Goal: Information Seeking & Learning: Check status

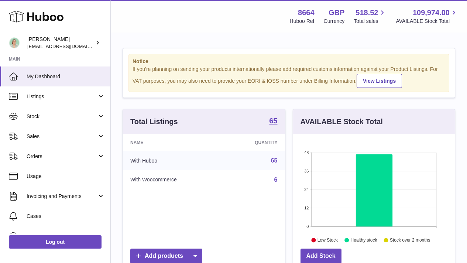
scroll to position [115, 162]
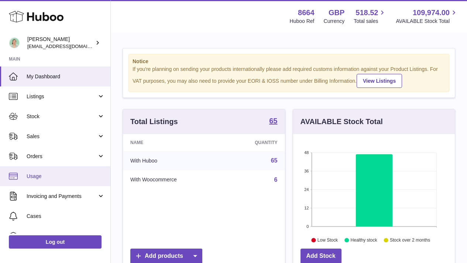
click at [90, 168] on link "Usage" at bounding box center [55, 176] width 110 height 20
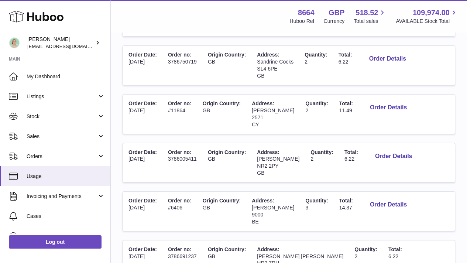
scroll to position [475, 0]
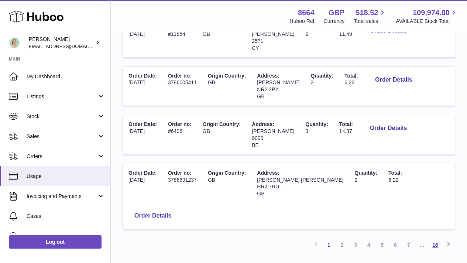
click at [435, 238] on link "16" at bounding box center [434, 244] width 13 height 13
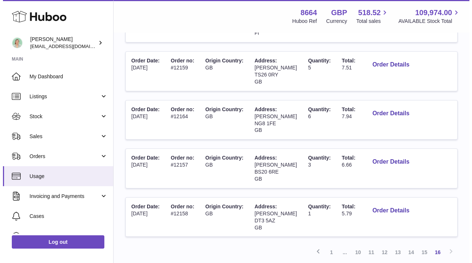
scroll to position [415, 0]
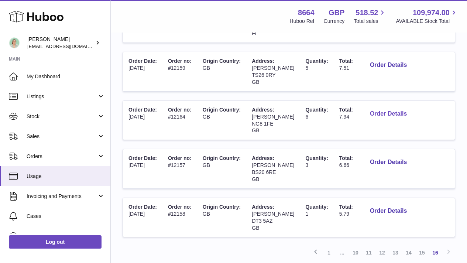
click at [376, 106] on button "Order Details" at bounding box center [388, 113] width 49 height 15
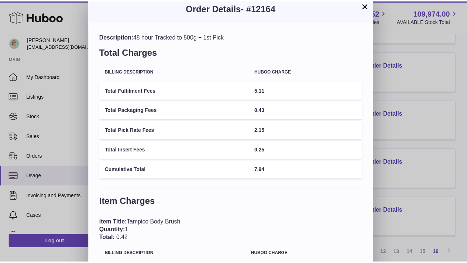
scroll to position [0, 0]
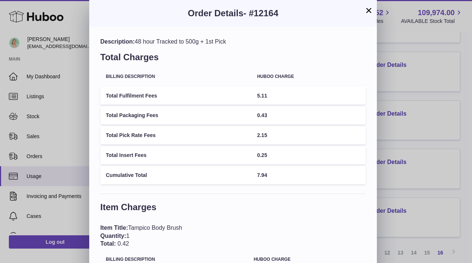
click at [369, 10] on button "×" at bounding box center [368, 10] width 9 height 9
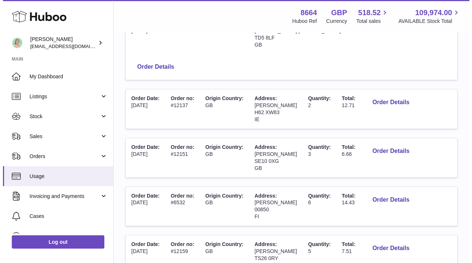
scroll to position [228, 0]
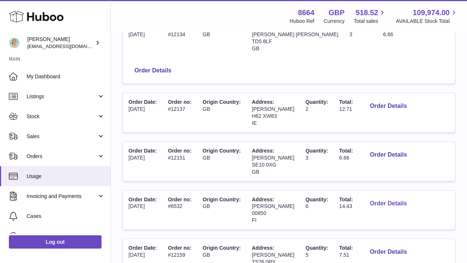
click at [385, 196] on button "Order Details" at bounding box center [388, 203] width 49 height 15
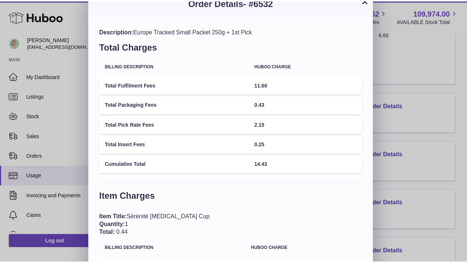
scroll to position [0, 0]
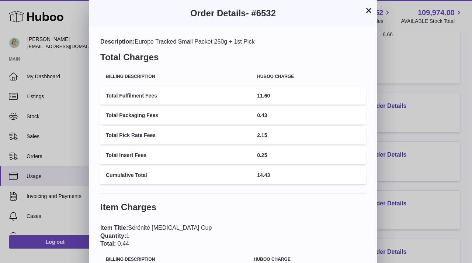
click at [371, 14] on button "×" at bounding box center [368, 10] width 9 height 9
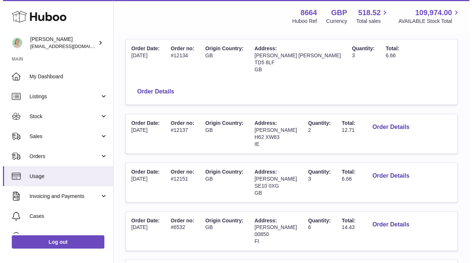
scroll to position [181, 0]
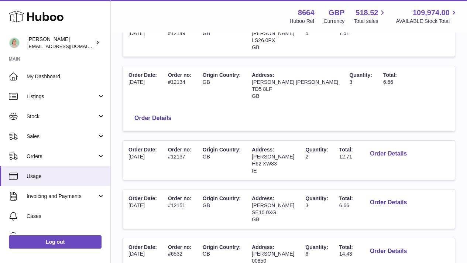
click at [388, 146] on button "Order Details" at bounding box center [388, 153] width 49 height 15
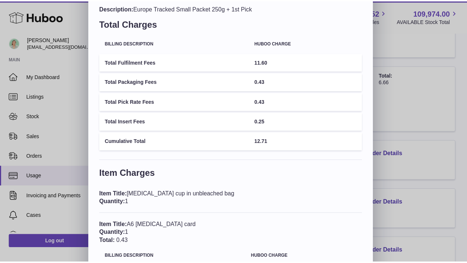
scroll to position [0, 0]
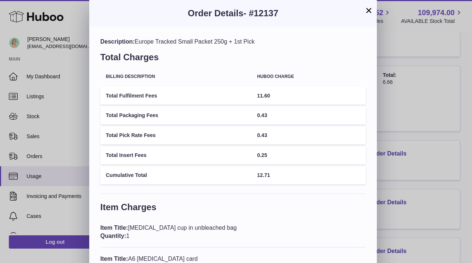
click at [369, 8] on button "×" at bounding box center [368, 10] width 9 height 9
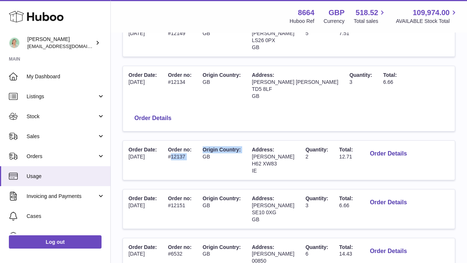
drag, startPoint x: 172, startPoint y: 130, endPoint x: 199, endPoint y: 131, distance: 27.0
click at [199, 140] on tr "Order Date: [DATE] Order no: #12137 Origin Country: [GEOGRAPHIC_DATA] Address: …" at bounding box center [288, 160] width 332 height 40
copy tr "12137 Origin Country:"
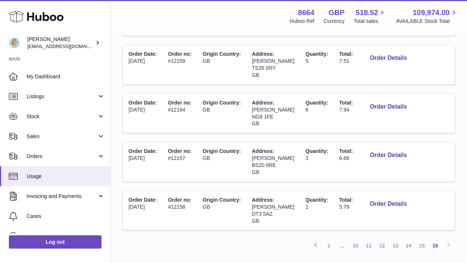
scroll to position [449, 0]
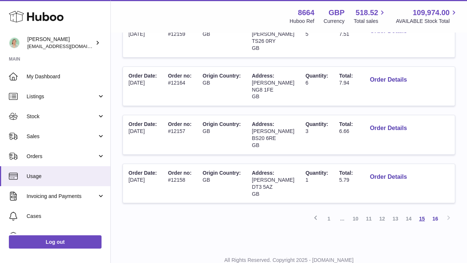
click at [419, 212] on link "15" at bounding box center [421, 218] width 13 height 13
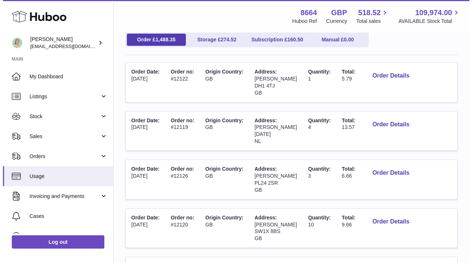
scroll to position [96, 0]
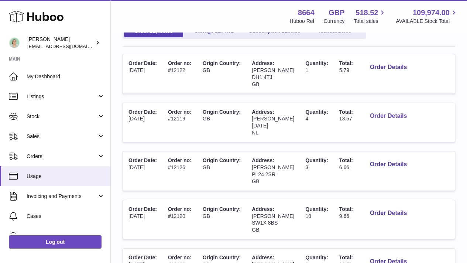
click at [388, 117] on button "Order Details" at bounding box center [388, 115] width 49 height 15
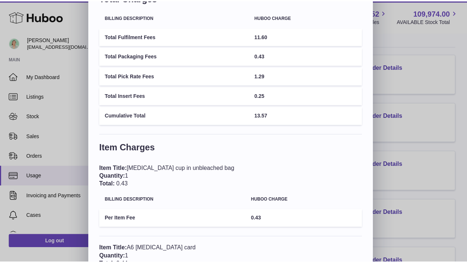
scroll to position [0, 0]
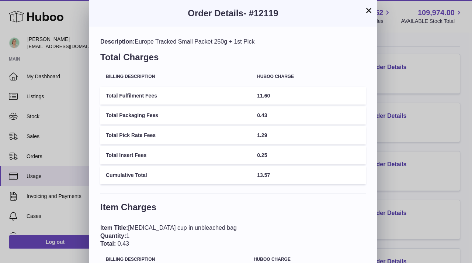
click at [372, 12] on button "×" at bounding box center [368, 10] width 9 height 9
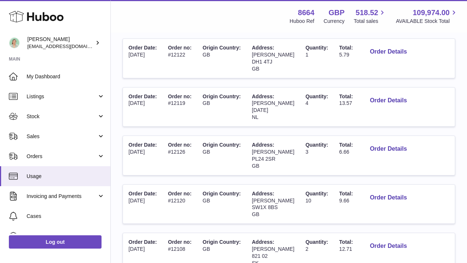
scroll to position [111, 0]
click at [265, 101] on span "[PERSON_NAME]" at bounding box center [273, 103] width 42 height 6
copy span "[PERSON_NAME]"
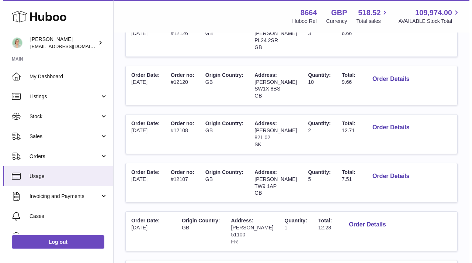
scroll to position [230, 0]
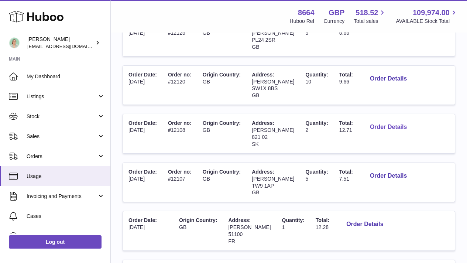
click at [388, 127] on button "Order Details" at bounding box center [388, 127] width 49 height 15
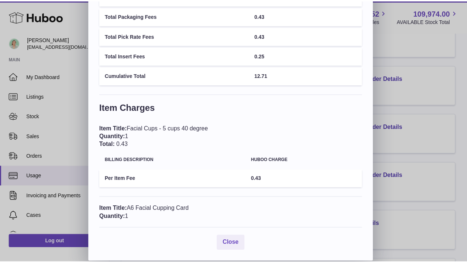
scroll to position [0, 0]
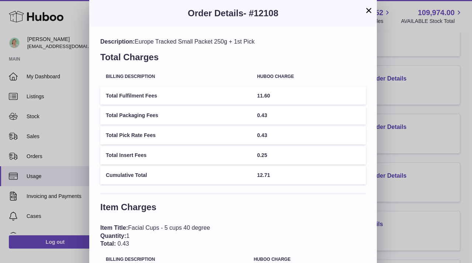
click at [369, 12] on button "×" at bounding box center [368, 10] width 9 height 9
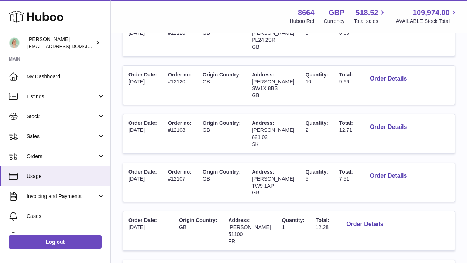
click at [269, 132] on span "[PERSON_NAME]" at bounding box center [273, 130] width 42 height 6
copy span "[PERSON_NAME]"
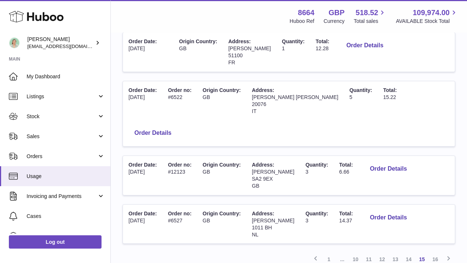
scroll to position [413, 0]
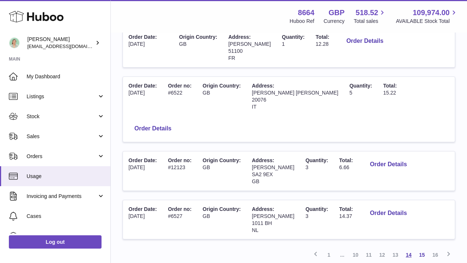
click at [413, 248] on link "14" at bounding box center [408, 254] width 13 height 13
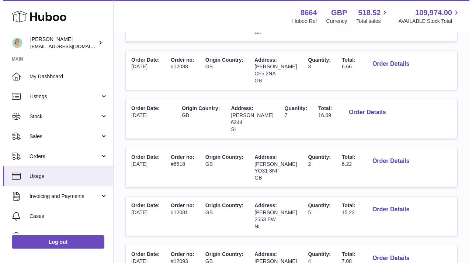
scroll to position [148, 0]
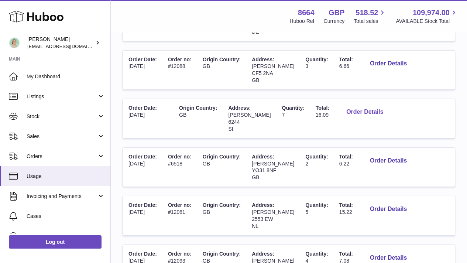
click at [353, 114] on button "Order Details" at bounding box center [364, 111] width 49 height 15
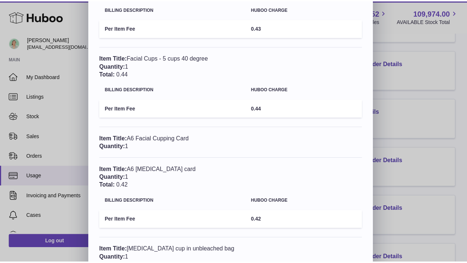
scroll to position [0, 0]
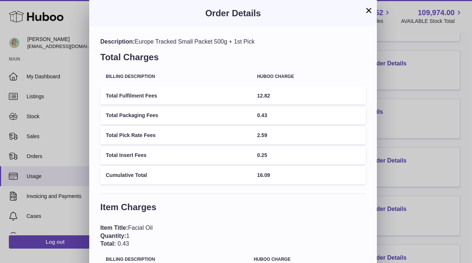
click at [367, 7] on button "×" at bounding box center [368, 10] width 9 height 9
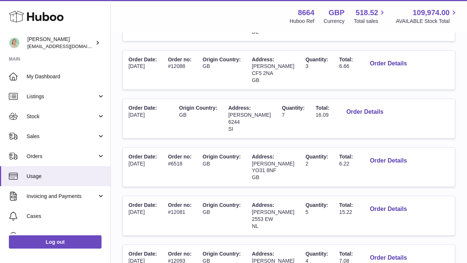
click at [256, 112] on span "[PERSON_NAME]" at bounding box center [249, 115] width 42 height 6
copy span "[PERSON_NAME]"
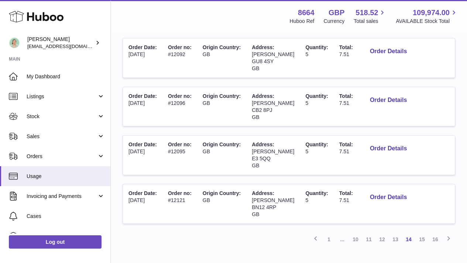
scroll to position [449, 0]
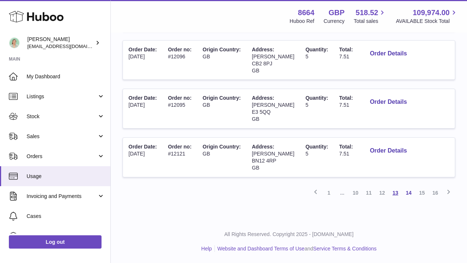
click at [398, 195] on link "13" at bounding box center [394, 192] width 13 height 13
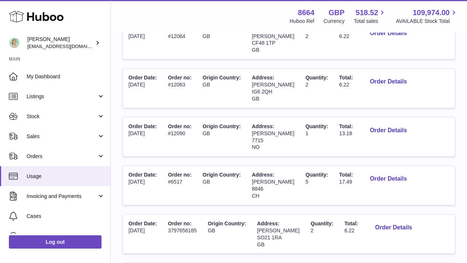
scroll to position [277, 0]
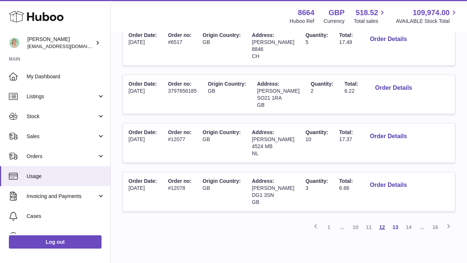
click at [382, 226] on link "12" at bounding box center [381, 226] width 13 height 13
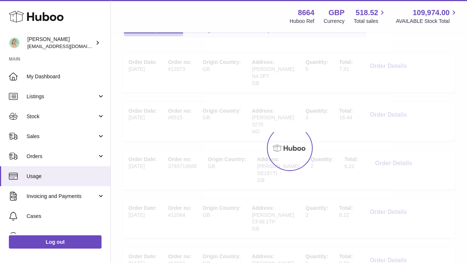
scroll to position [33, 0]
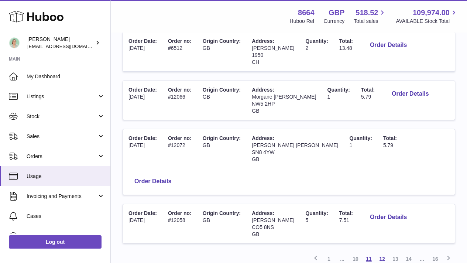
click at [371, 252] on link "11" at bounding box center [368, 258] width 13 height 13
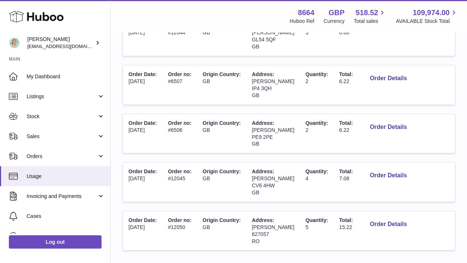
scroll to position [403, 0]
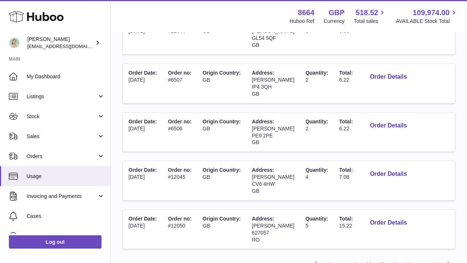
click at [369, 257] on link "10" at bounding box center [368, 263] width 13 height 13
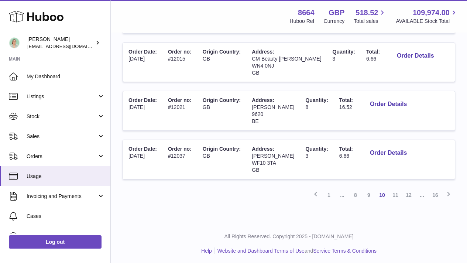
scroll to position [447, 0]
click at [379, 191] on link "10" at bounding box center [381, 194] width 13 height 13
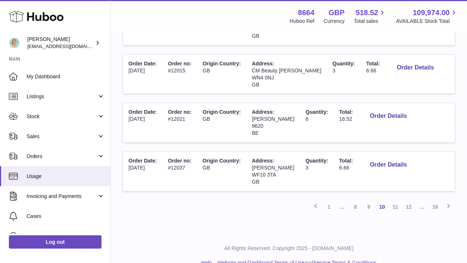
scroll to position [449, 0]
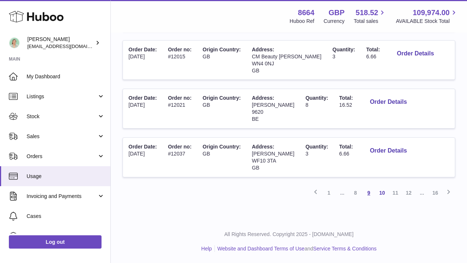
click at [369, 193] on link "9" at bounding box center [368, 192] width 13 height 13
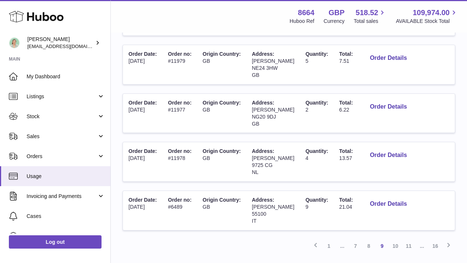
scroll to position [449, 0]
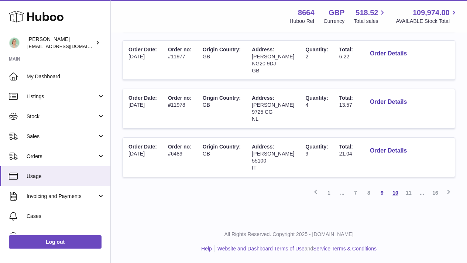
click at [388, 191] on link "10" at bounding box center [394, 192] width 13 height 13
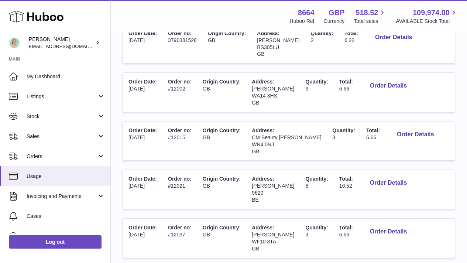
scroll to position [449, 0]
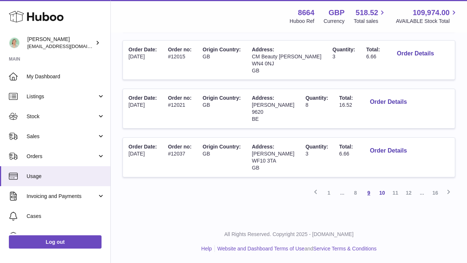
click at [366, 193] on link "9" at bounding box center [368, 192] width 13 height 13
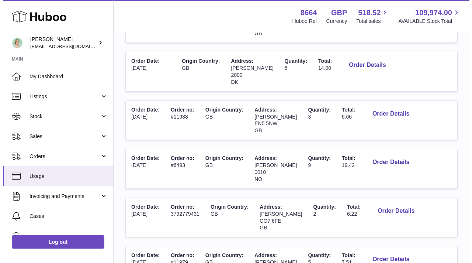
scroll to position [208, 0]
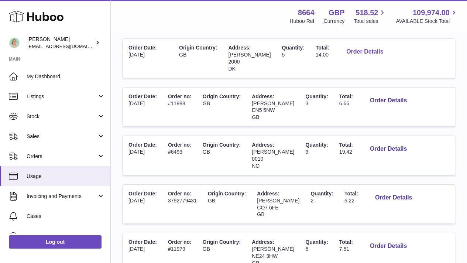
click at [357, 53] on button "Order Details" at bounding box center [364, 51] width 49 height 15
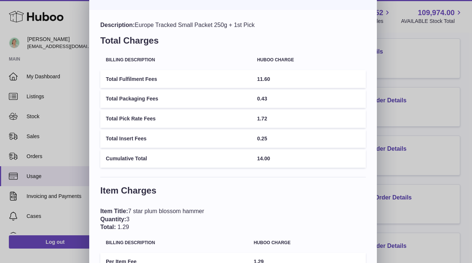
scroll to position [0, 0]
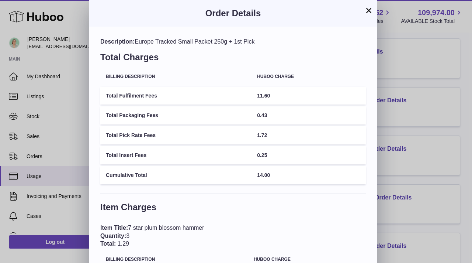
click at [371, 8] on button "×" at bounding box center [368, 10] width 9 height 9
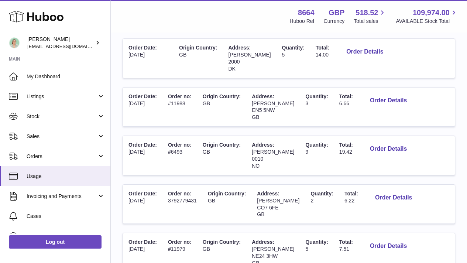
click at [248, 53] on span "[PERSON_NAME]" at bounding box center [249, 55] width 42 height 6
copy span "[PERSON_NAME]"
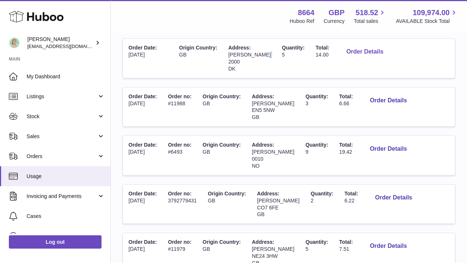
click at [351, 53] on button "Order Details" at bounding box center [364, 51] width 49 height 15
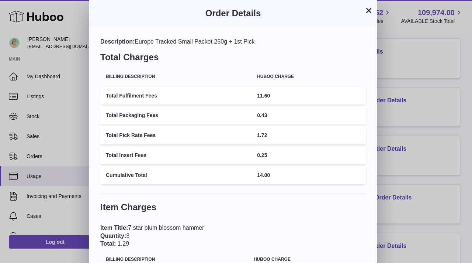
click at [367, 15] on button "×" at bounding box center [368, 10] width 9 height 9
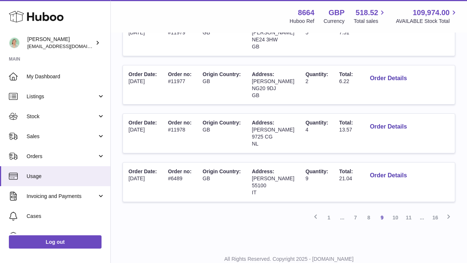
scroll to position [425, 0]
click at [368, 215] on link "8" at bounding box center [368, 216] width 13 height 13
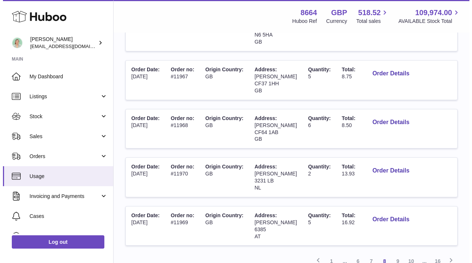
scroll to position [412, 0]
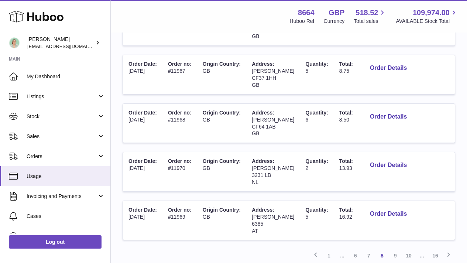
click at [275, 214] on span "[PERSON_NAME]" at bounding box center [273, 217] width 42 height 6
copy span "[PERSON_NAME]"
click at [180, 104] on td "Order no: #11968" at bounding box center [179, 123] width 35 height 39
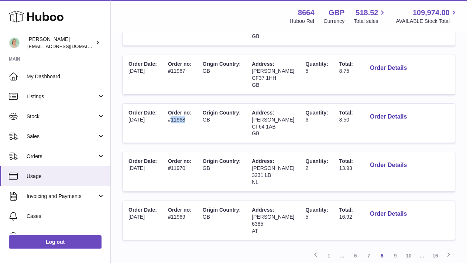
click at [180, 104] on td "Order no: #11968" at bounding box center [179, 123] width 35 height 39
copy td "11968"
click at [364, 158] on button "Order Details" at bounding box center [388, 165] width 49 height 15
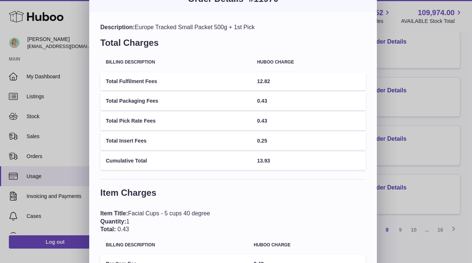
scroll to position [0, 0]
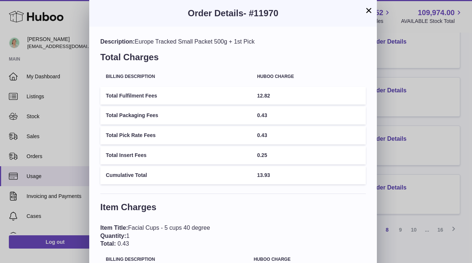
click at [370, 10] on button "×" at bounding box center [368, 10] width 9 height 9
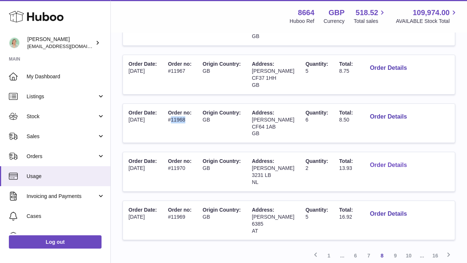
click at [376, 158] on button "Order Details" at bounding box center [388, 165] width 49 height 15
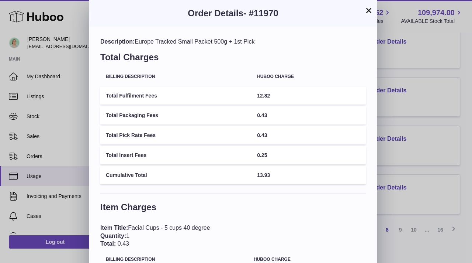
click at [369, 8] on button "×" at bounding box center [368, 10] width 9 height 9
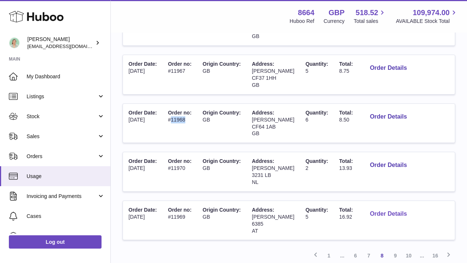
click at [380, 206] on button "Order Details" at bounding box center [388, 213] width 49 height 15
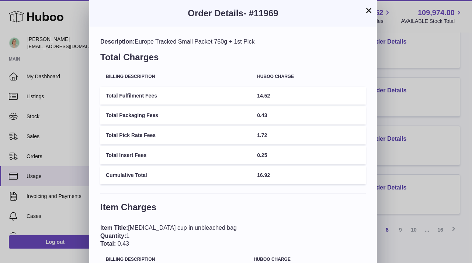
click at [368, 15] on button "×" at bounding box center [368, 10] width 9 height 9
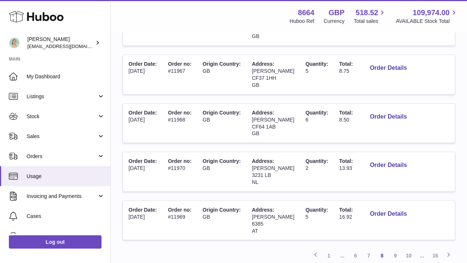
click at [268, 214] on span "[PERSON_NAME]" at bounding box center [273, 217] width 42 height 6
copy span "[PERSON_NAME]"
drag, startPoint x: 173, startPoint y: 190, endPoint x: 190, endPoint y: 193, distance: 18.0
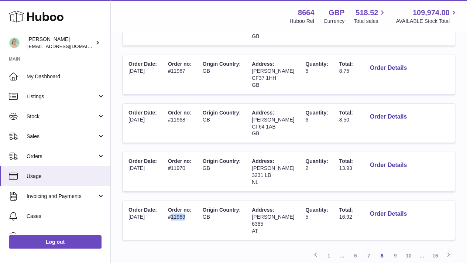
click at [190, 201] on td "Order no: #11969" at bounding box center [179, 220] width 35 height 39
copy td "11969"
click at [264, 214] on span "[PERSON_NAME]" at bounding box center [273, 217] width 42 height 6
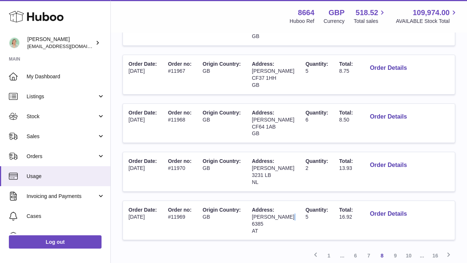
copy span "[PERSON_NAME]"
click at [371, 249] on link "7" at bounding box center [368, 255] width 13 height 13
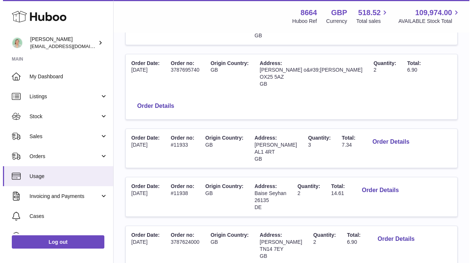
scroll to position [152, 0]
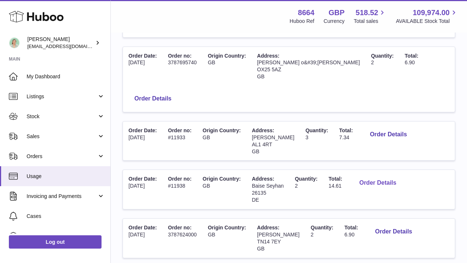
click at [373, 175] on button "Order Details" at bounding box center [377, 182] width 49 height 15
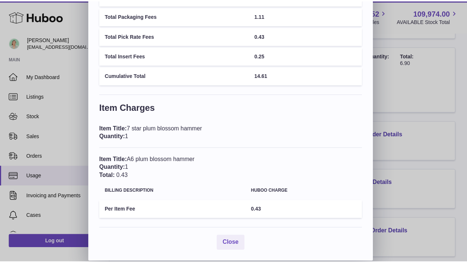
scroll to position [0, 0]
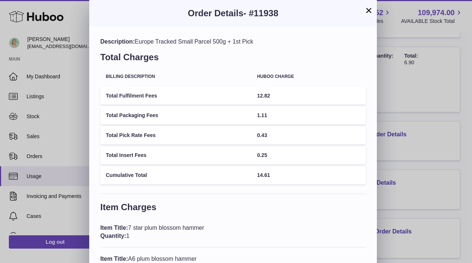
click at [366, 12] on button "×" at bounding box center [368, 10] width 9 height 9
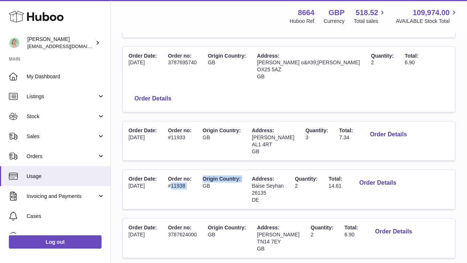
drag, startPoint x: 174, startPoint y: 159, endPoint x: 202, endPoint y: 160, distance: 28.4
click at [202, 169] on tr "Order Date: [DATE] Order no: #11938 Origin Country: GB Address: [GEOGRAPHIC_DAT…" at bounding box center [288, 189] width 332 height 40
click at [205, 176] on span "Origin Country:" at bounding box center [222, 179] width 38 height 6
drag, startPoint x: 191, startPoint y: 157, endPoint x: 173, endPoint y: 160, distance: 18.7
click at [173, 170] on td "Order no: #11938" at bounding box center [179, 189] width 35 height 39
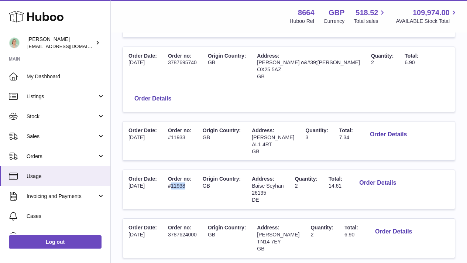
drag, startPoint x: 253, startPoint y: 159, endPoint x: 286, endPoint y: 161, distance: 32.9
click at [286, 170] on td "Address: [GEOGRAPHIC_DATA] DE" at bounding box center [267, 189] width 43 height 39
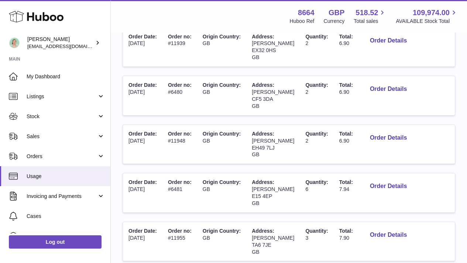
scroll to position [394, 0]
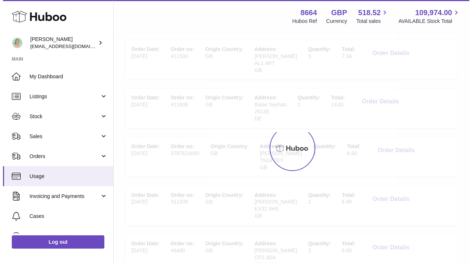
scroll to position [33, 0]
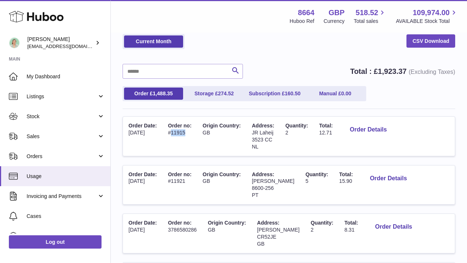
drag, startPoint x: 171, startPoint y: 131, endPoint x: 197, endPoint y: 135, distance: 26.5
click at [197, 135] on td "Order no: #11915" at bounding box center [179, 136] width 35 height 39
click at [356, 131] on button "Order Details" at bounding box center [367, 129] width 49 height 15
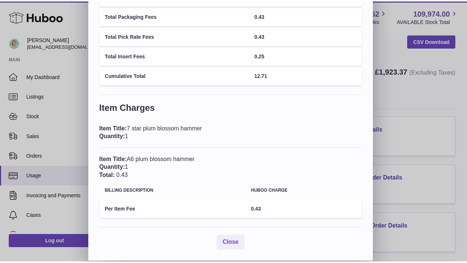
scroll to position [0, 0]
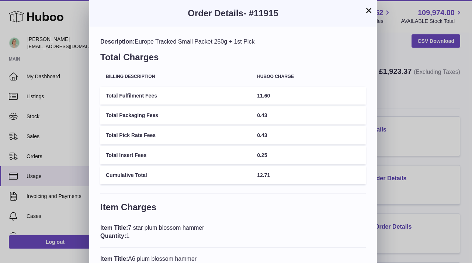
click at [371, 10] on button "×" at bounding box center [368, 10] width 9 height 9
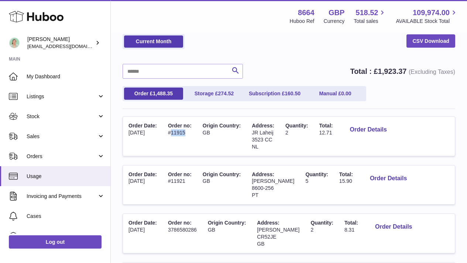
click at [183, 135] on td "Order no: #11915" at bounding box center [179, 136] width 35 height 39
drag, startPoint x: 173, startPoint y: 133, endPoint x: 187, endPoint y: 133, distance: 14.4
click at [187, 133] on td "Order no: #11915" at bounding box center [179, 136] width 35 height 39
click at [261, 134] on span "JR Laheij" at bounding box center [262, 132] width 21 height 6
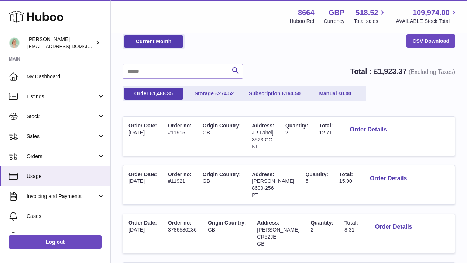
drag, startPoint x: 254, startPoint y: 132, endPoint x: 278, endPoint y: 135, distance: 24.2
click at [278, 135] on td "Address: JR Laheij 3523 CC NL" at bounding box center [263, 136] width 34 height 39
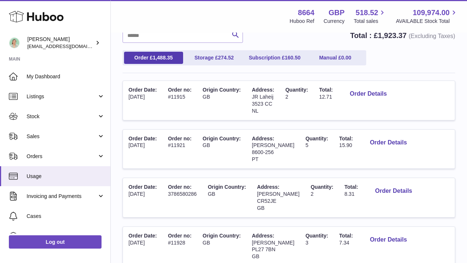
scroll to position [76, 0]
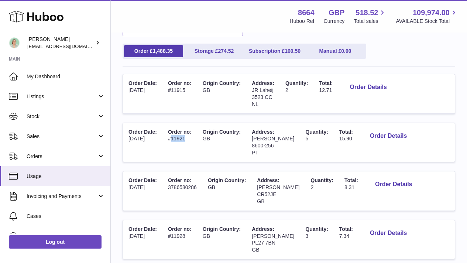
drag, startPoint x: 172, startPoint y: 140, endPoint x: 193, endPoint y: 142, distance: 21.6
click at [193, 142] on td "Order no: #11921" at bounding box center [179, 142] width 35 height 39
click at [256, 140] on span "[PERSON_NAME]" at bounding box center [273, 138] width 42 height 6
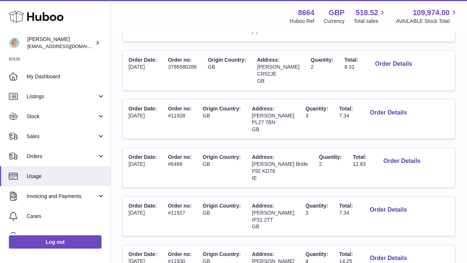
scroll to position [196, 0]
drag, startPoint x: 173, startPoint y: 163, endPoint x: 193, endPoint y: 164, distance: 20.7
click at [193, 164] on td "Order no: #6468" at bounding box center [179, 167] width 35 height 39
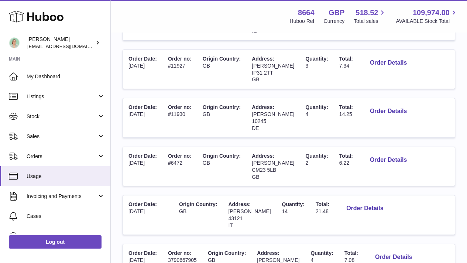
scroll to position [343, 0]
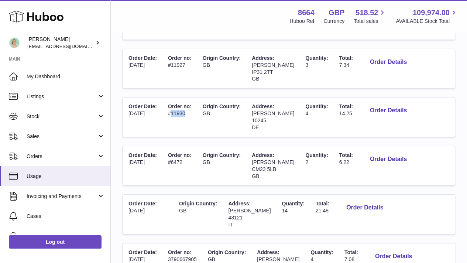
drag, startPoint x: 173, startPoint y: 113, endPoint x: 196, endPoint y: 114, distance: 23.3
click at [196, 114] on td "Order no: #11930" at bounding box center [179, 116] width 35 height 39
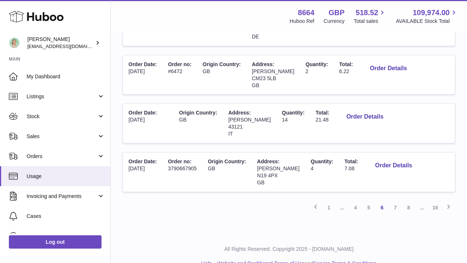
scroll to position [449, 0]
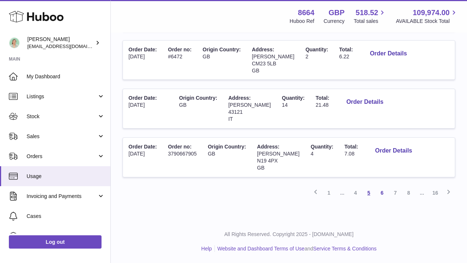
click at [370, 191] on link "5" at bounding box center [368, 192] width 13 height 13
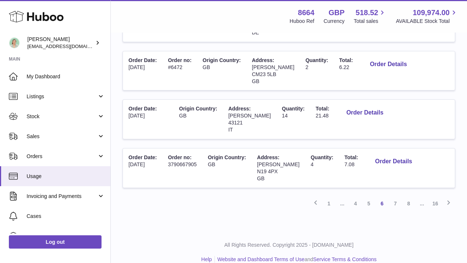
scroll to position [449, 0]
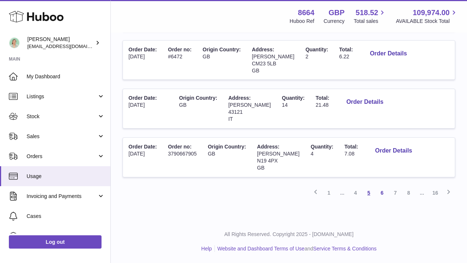
click at [370, 192] on link "5" at bounding box center [368, 192] width 13 height 13
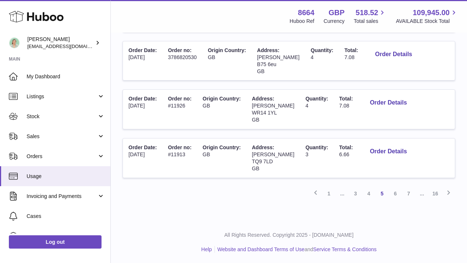
scroll to position [449, 0]
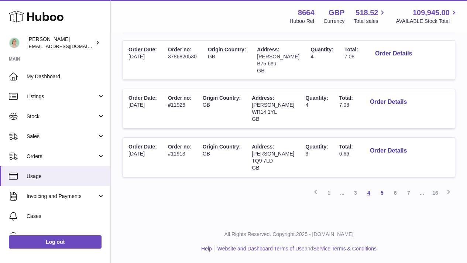
click at [370, 189] on link "4" at bounding box center [368, 192] width 13 height 13
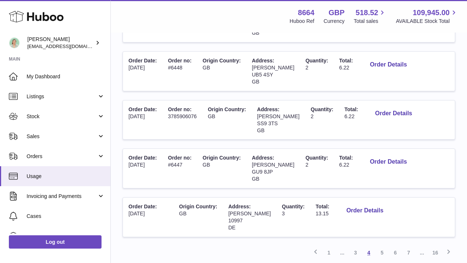
scroll to position [449, 0]
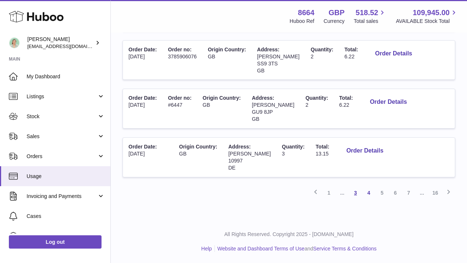
click at [356, 192] on link "3" at bounding box center [355, 192] width 13 height 13
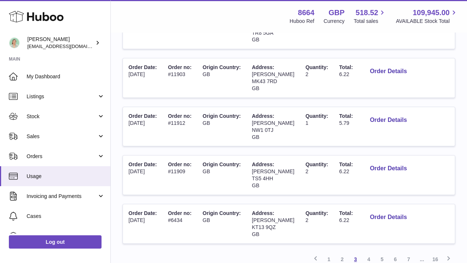
scroll to position [449, 0]
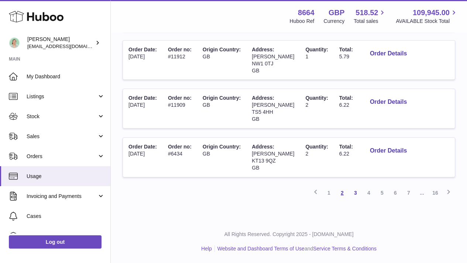
click at [344, 192] on link "2" at bounding box center [341, 192] width 13 height 13
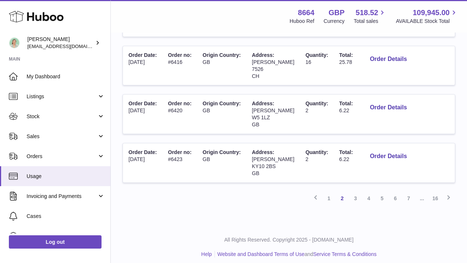
scroll to position [449, 0]
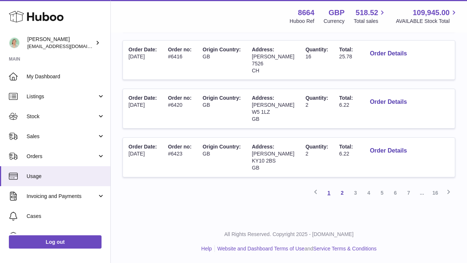
click at [332, 193] on link "1" at bounding box center [328, 192] width 13 height 13
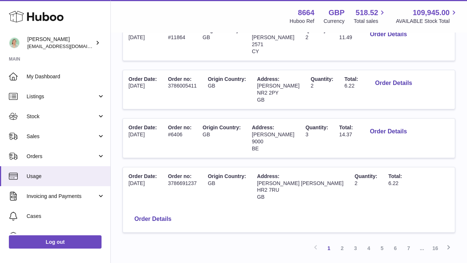
scroll to position [475, 0]
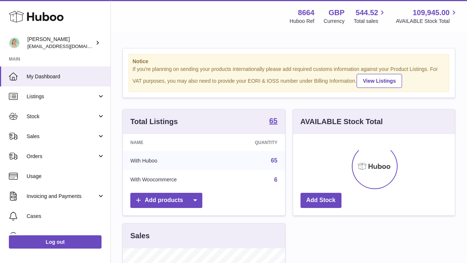
scroll to position [115, 162]
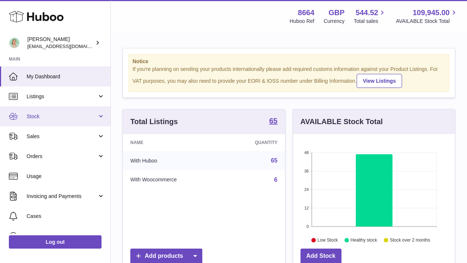
click at [84, 112] on link "Stock" at bounding box center [55, 116] width 110 height 20
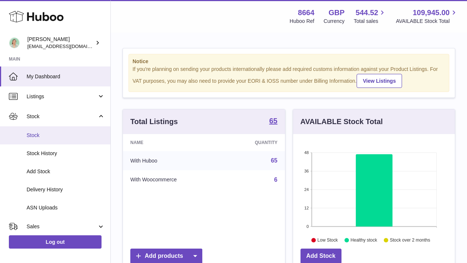
click at [79, 135] on span "Stock" at bounding box center [66, 135] width 78 height 7
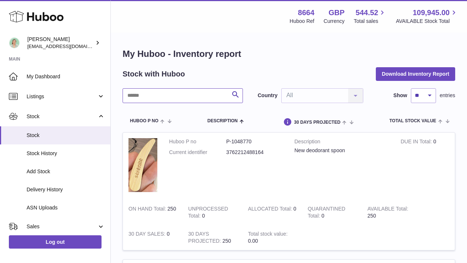
click at [157, 99] on input "text" at bounding box center [182, 95] width 120 height 15
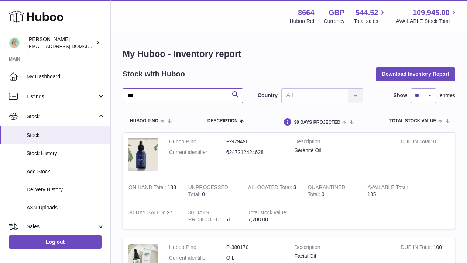
click at [152, 94] on input "***" at bounding box center [182, 95] width 120 height 15
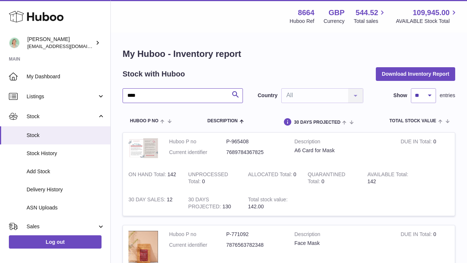
click at [145, 100] on input "****" at bounding box center [182, 95] width 120 height 15
type input "***"
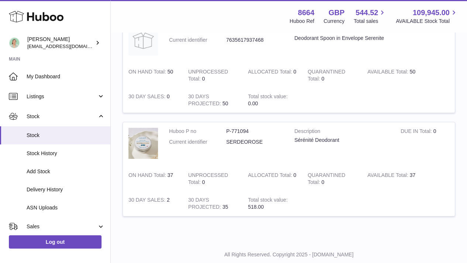
scroll to position [244, 0]
